Goal: Information Seeking & Learning: Learn about a topic

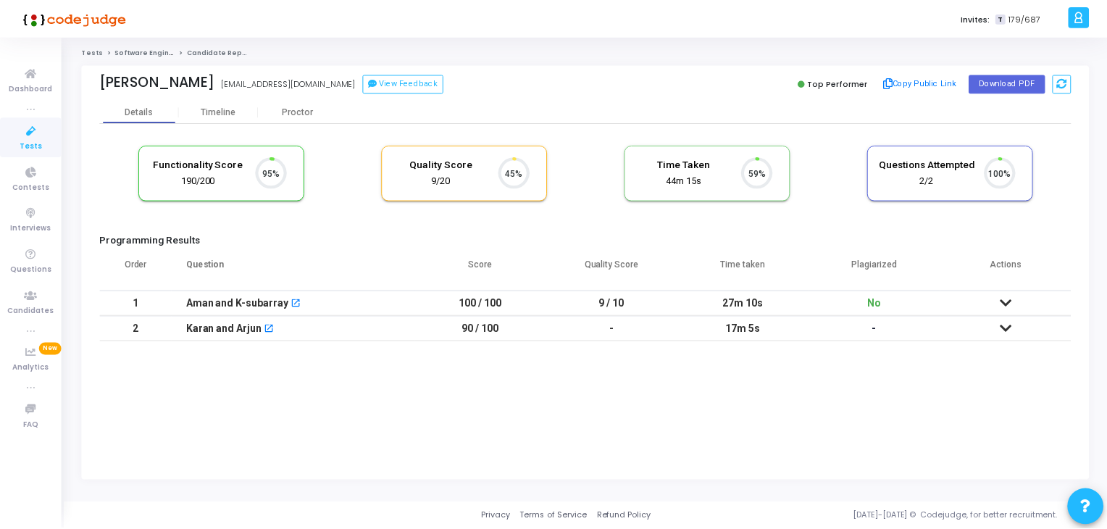
scroll to position [30, 37]
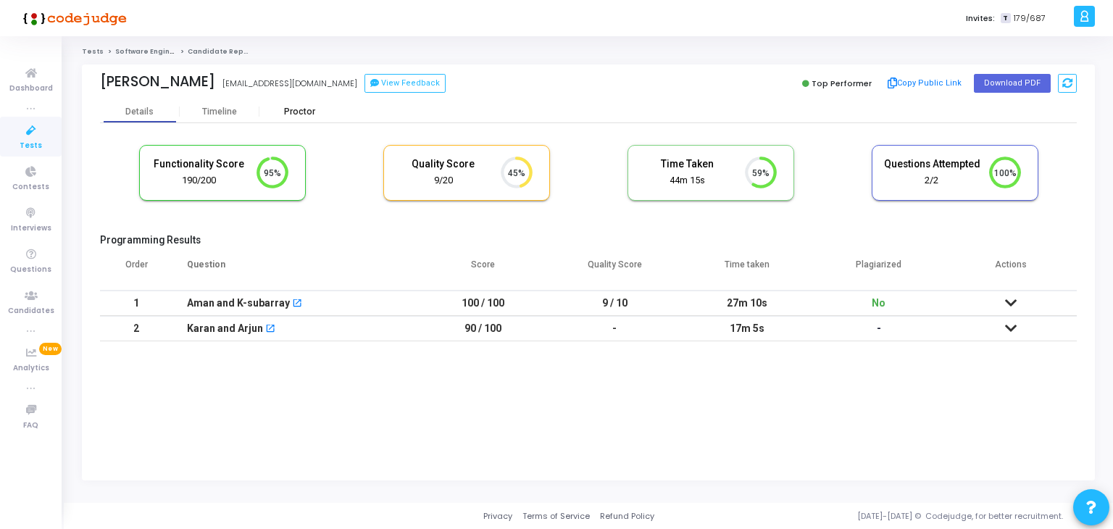
click at [315, 117] on div "Proctor" at bounding box center [299, 111] width 80 height 11
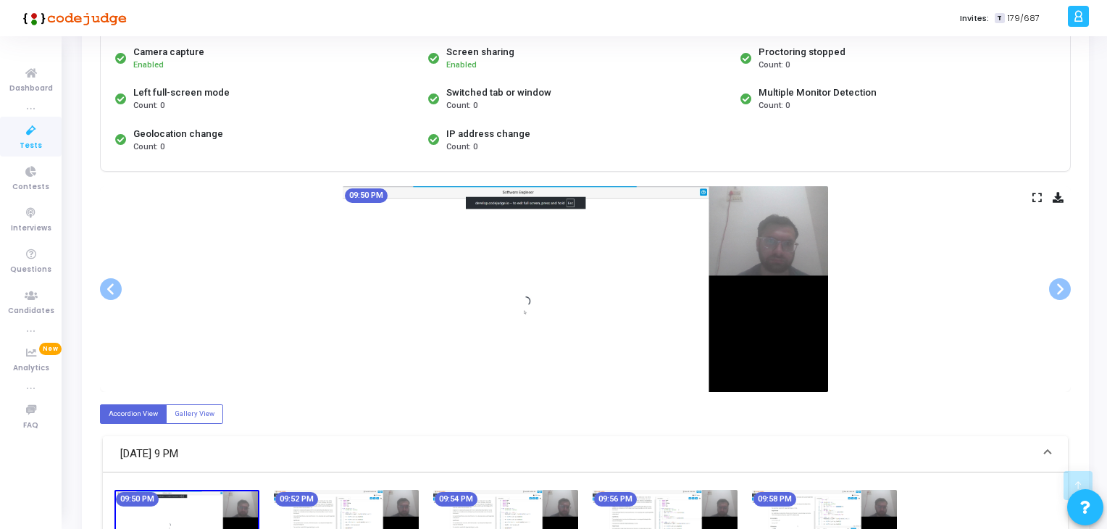
scroll to position [290, 0]
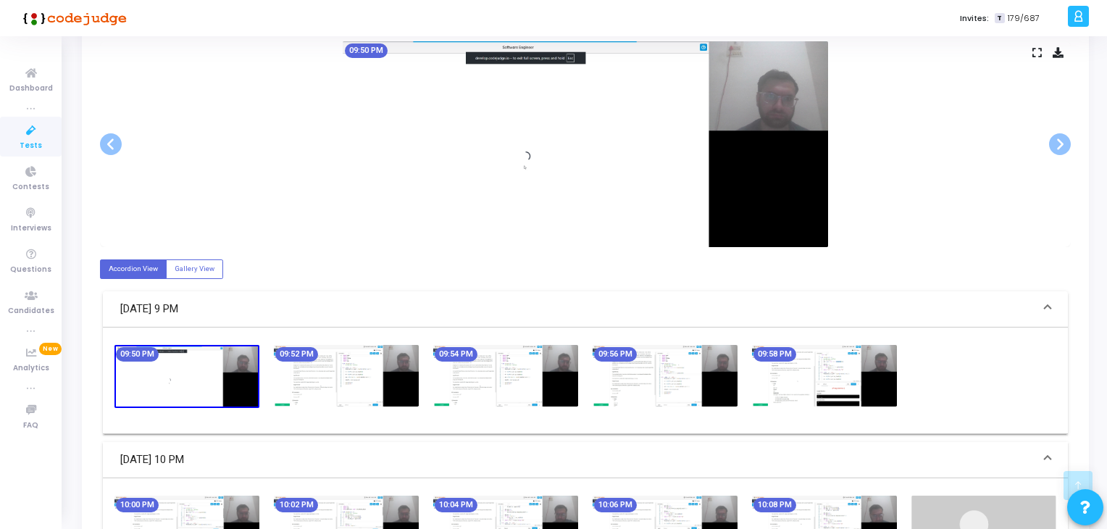
click at [413, 339] on div "09:50 PM 09:52 PM 09:54 PM 09:56 PM 09:58 PM" at bounding box center [585, 380] width 965 height 106
click at [410, 371] on img at bounding box center [346, 376] width 145 height 62
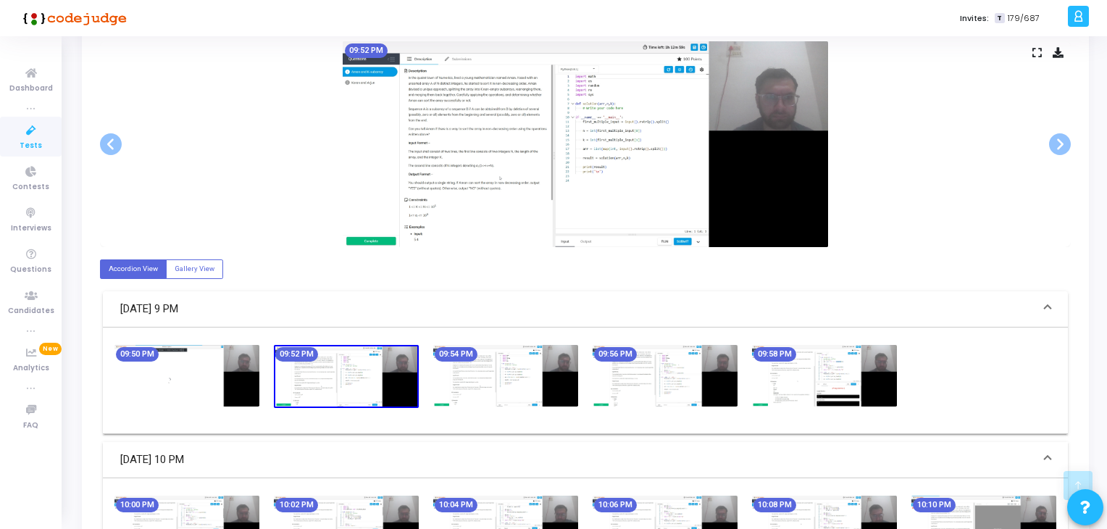
click at [340, 364] on img at bounding box center [346, 376] width 145 height 63
click at [230, 365] on img at bounding box center [186, 376] width 145 height 62
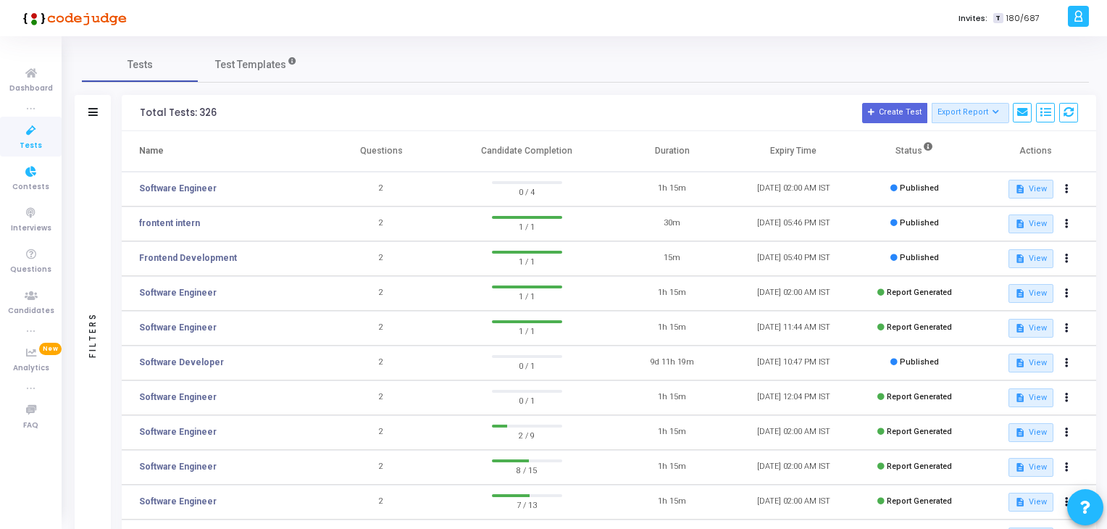
click at [35, 127] on icon at bounding box center [31, 131] width 30 height 18
click at [185, 187] on link "Software Engineer" at bounding box center [177, 188] width 77 height 13
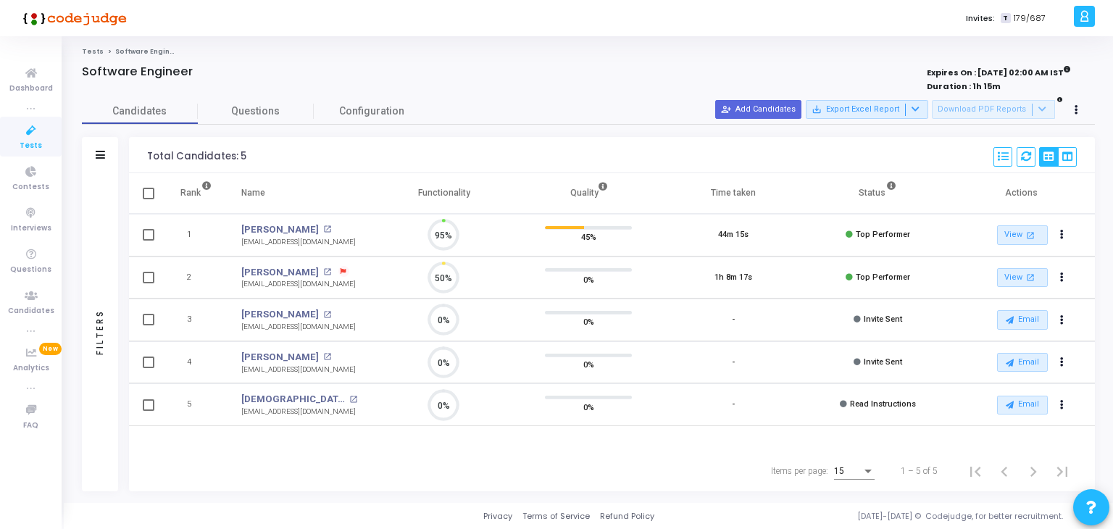
scroll to position [30, 37]
click at [0, 484] on ul "Dashboard true Tests Contests Interviews Questions Candidates true Analytics Ne…" at bounding box center [31, 282] width 62 height 471
